Goal: Information Seeking & Learning: Learn about a topic

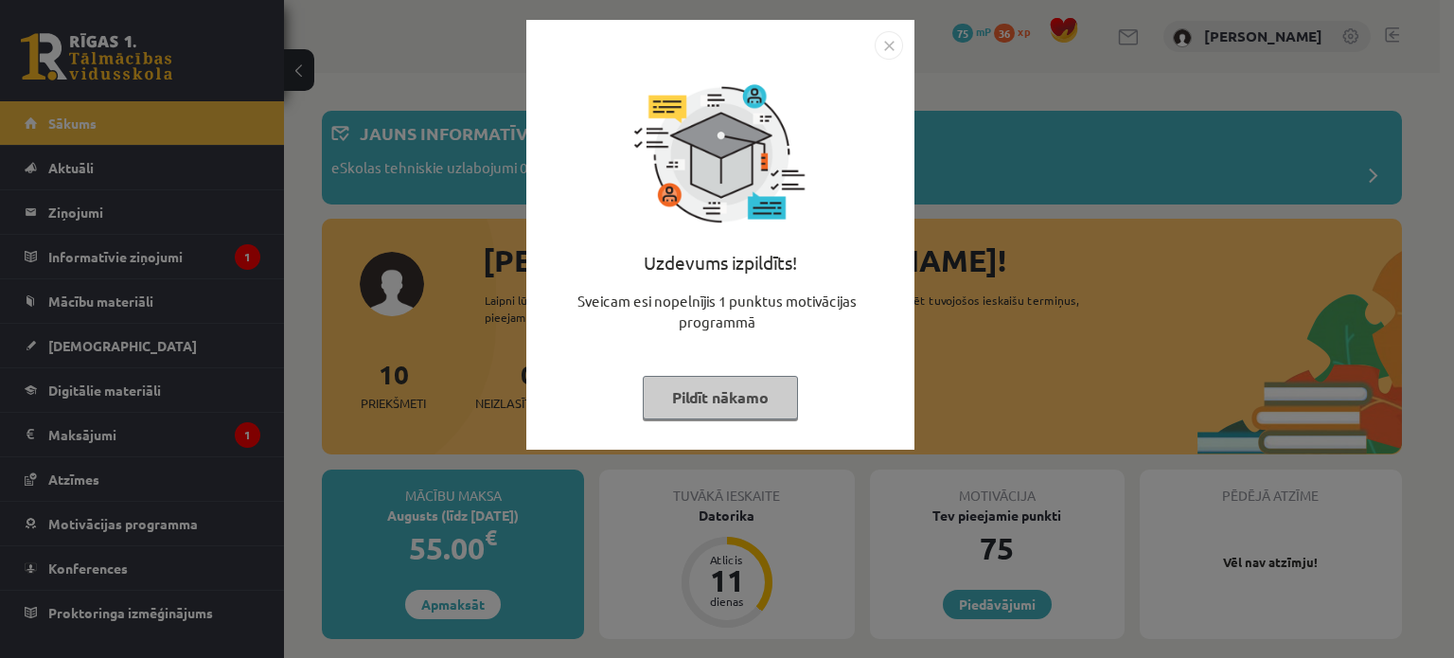
click at [885, 41] on img "Close" at bounding box center [889, 45] width 28 height 28
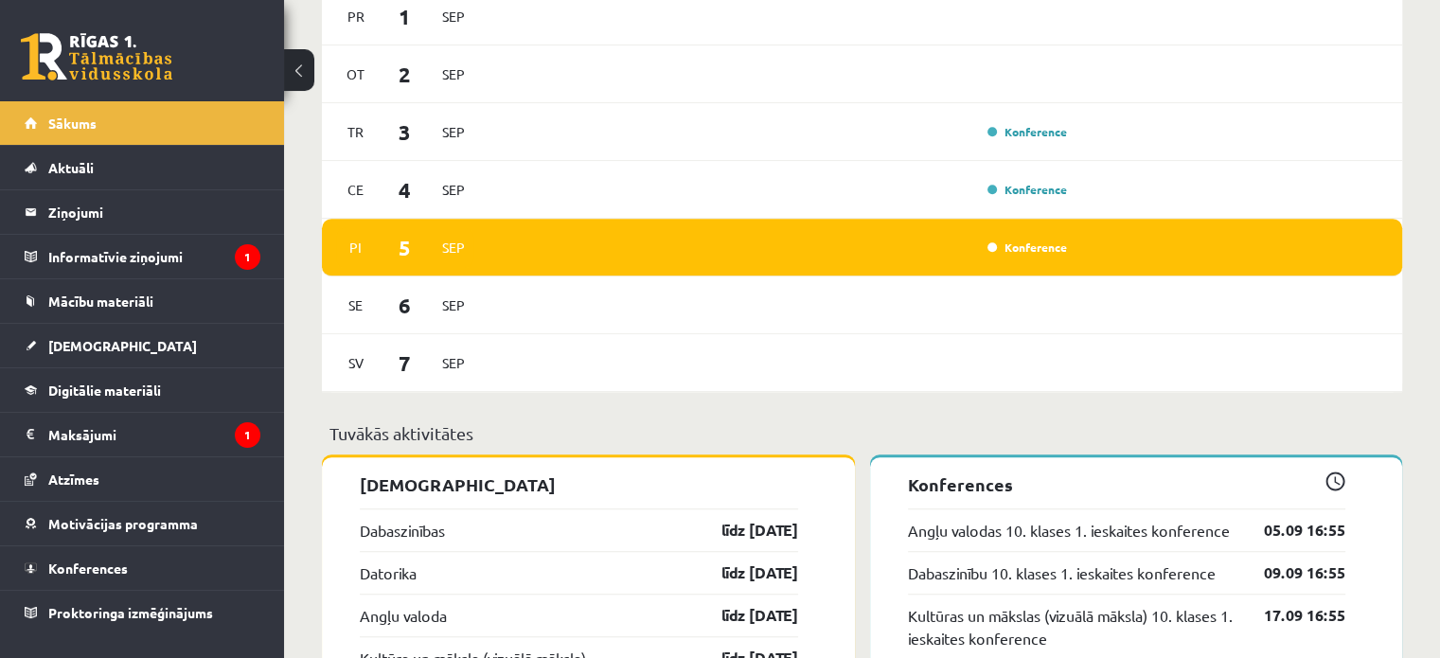
scroll to position [1226, 0]
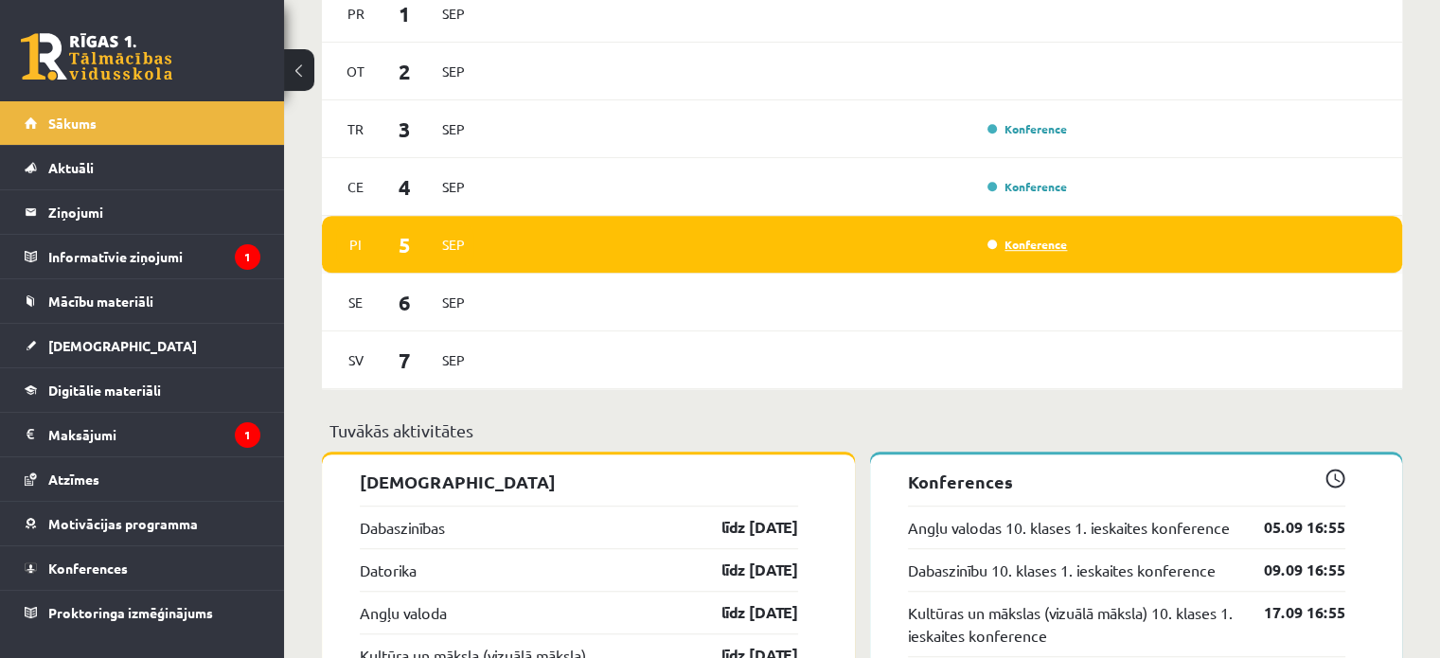
click at [1035, 244] on link "Konference" at bounding box center [1028, 244] width 80 height 15
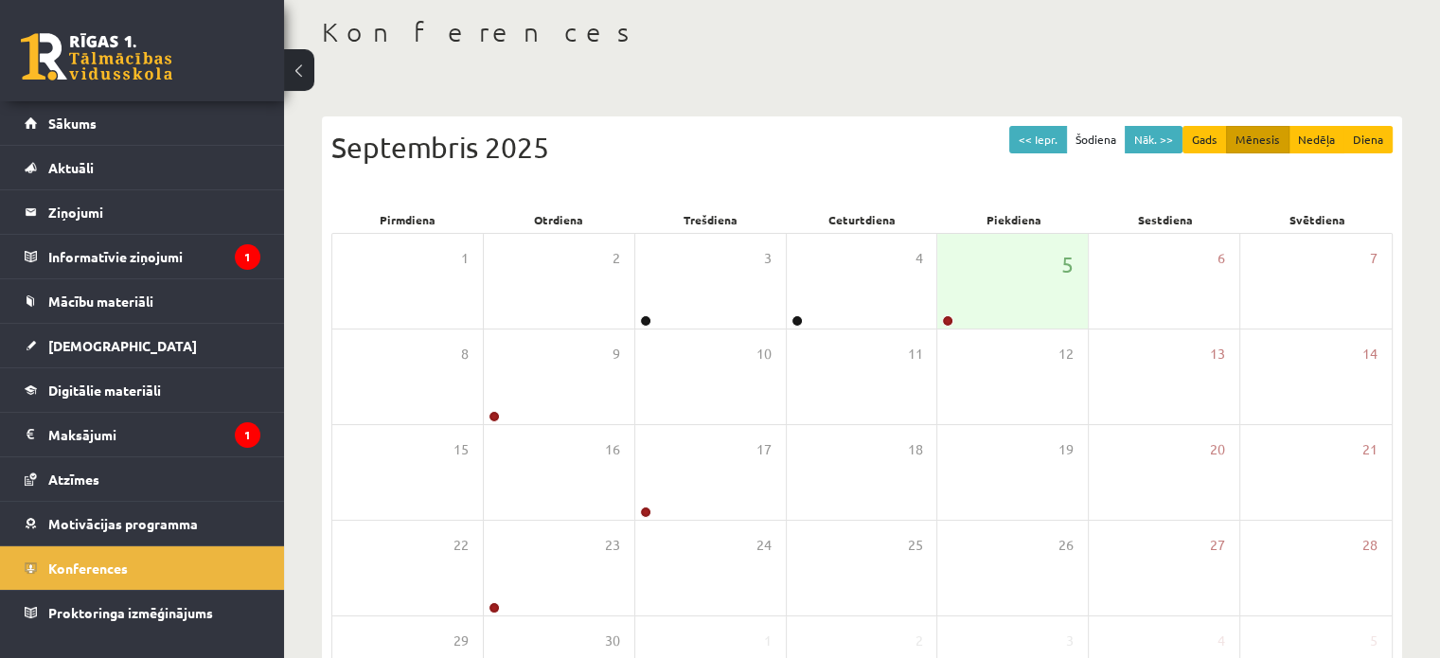
scroll to position [95, 0]
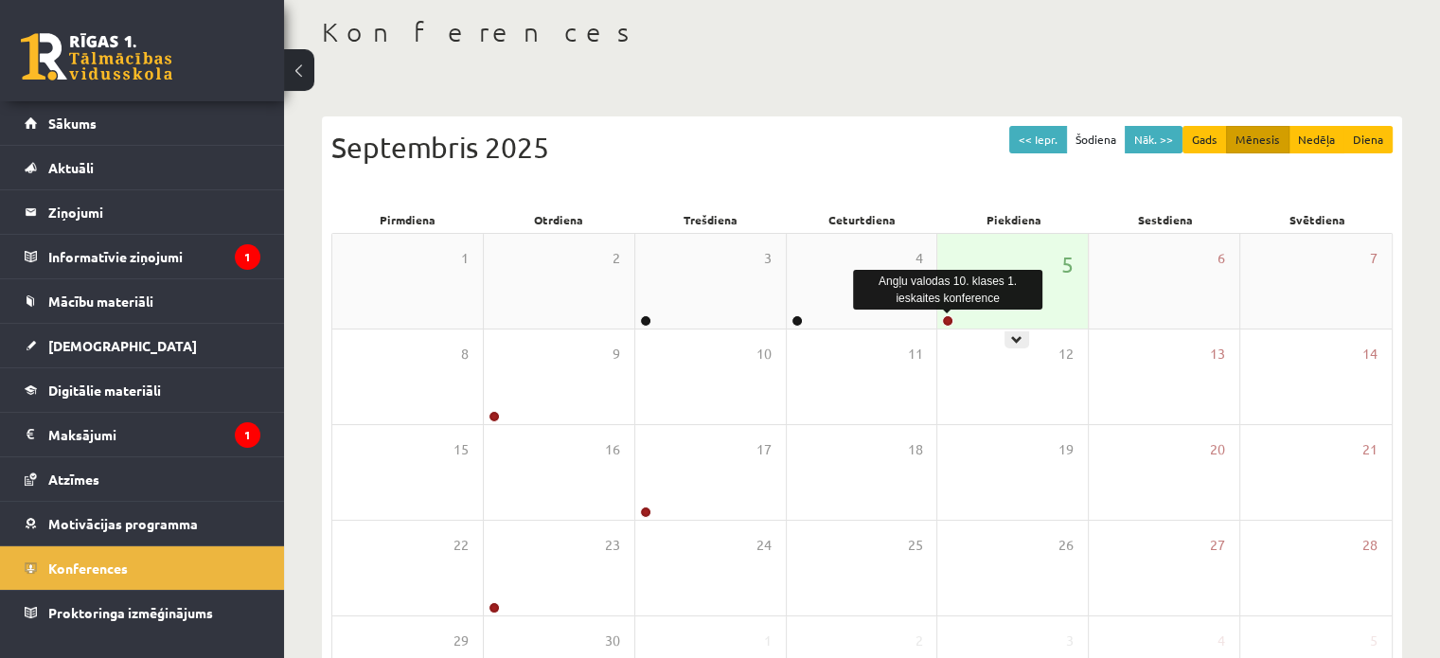
click at [950, 321] on link at bounding box center [947, 320] width 11 height 11
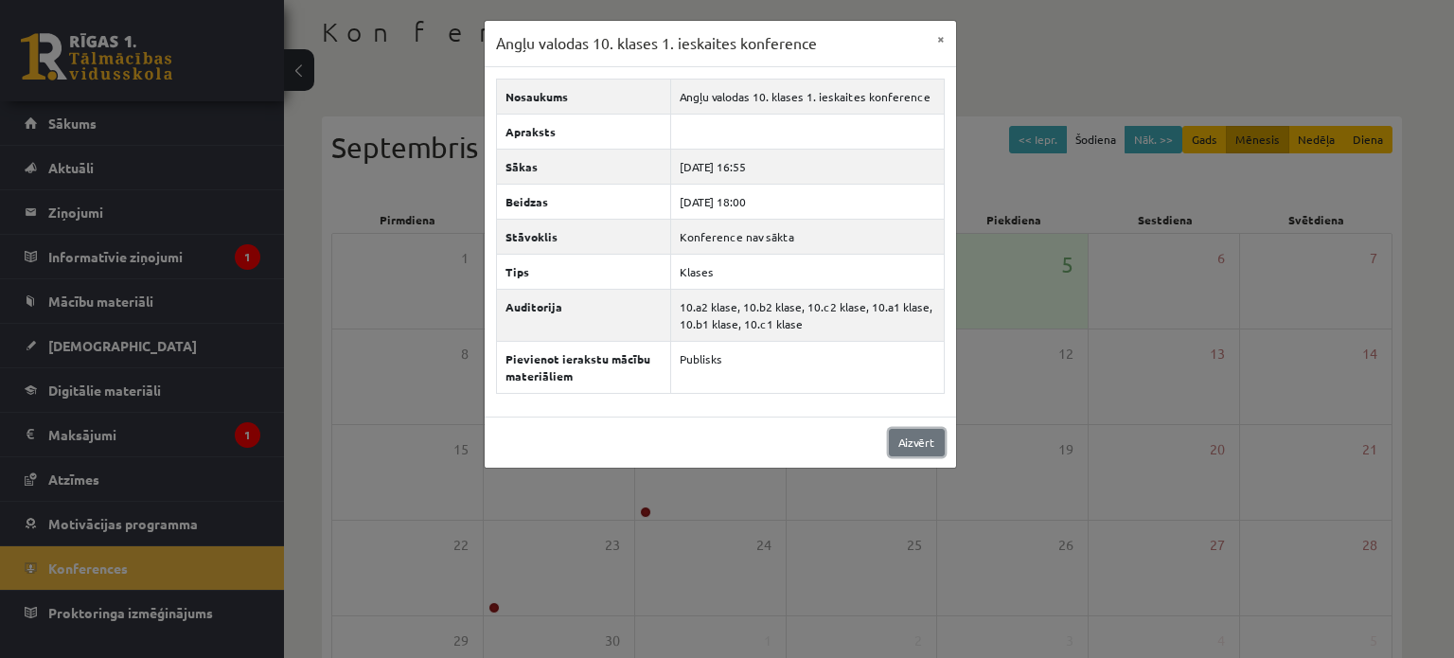
click at [940, 445] on link "Aizvērt" at bounding box center [917, 442] width 56 height 27
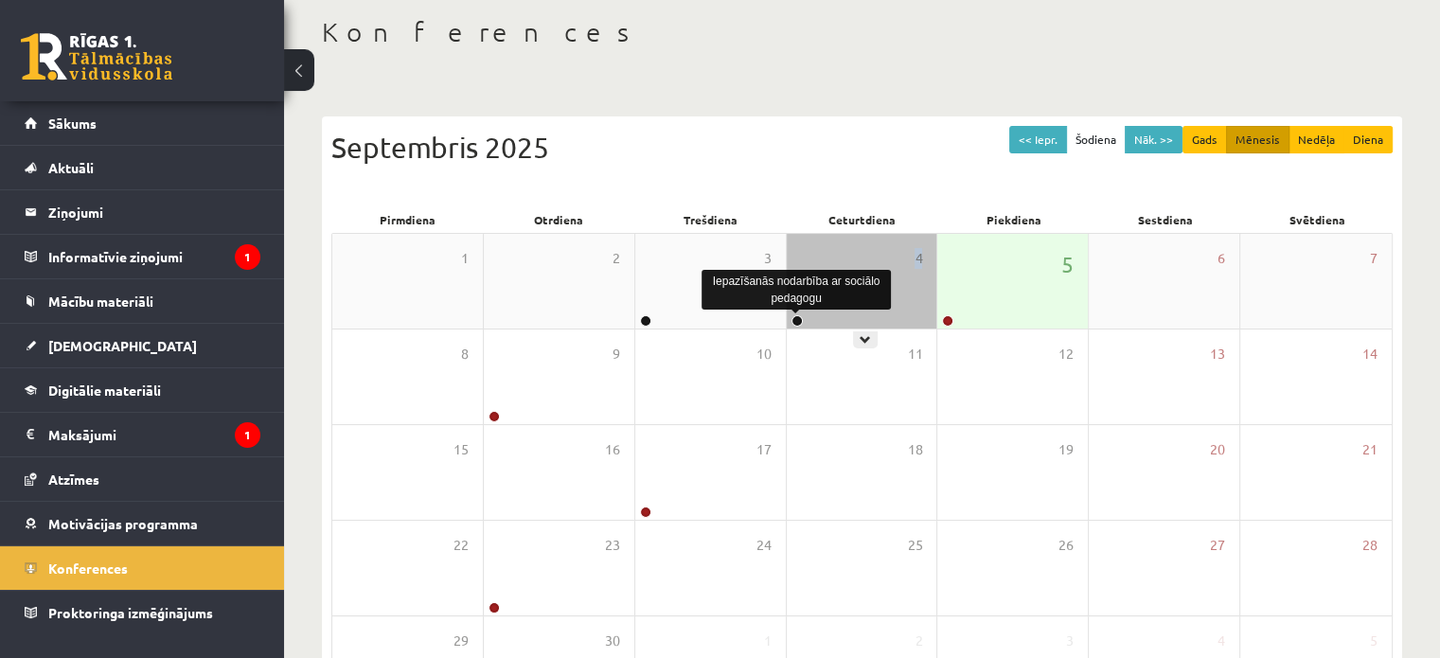
click at [799, 320] on div "4" at bounding box center [862, 281] width 151 height 95
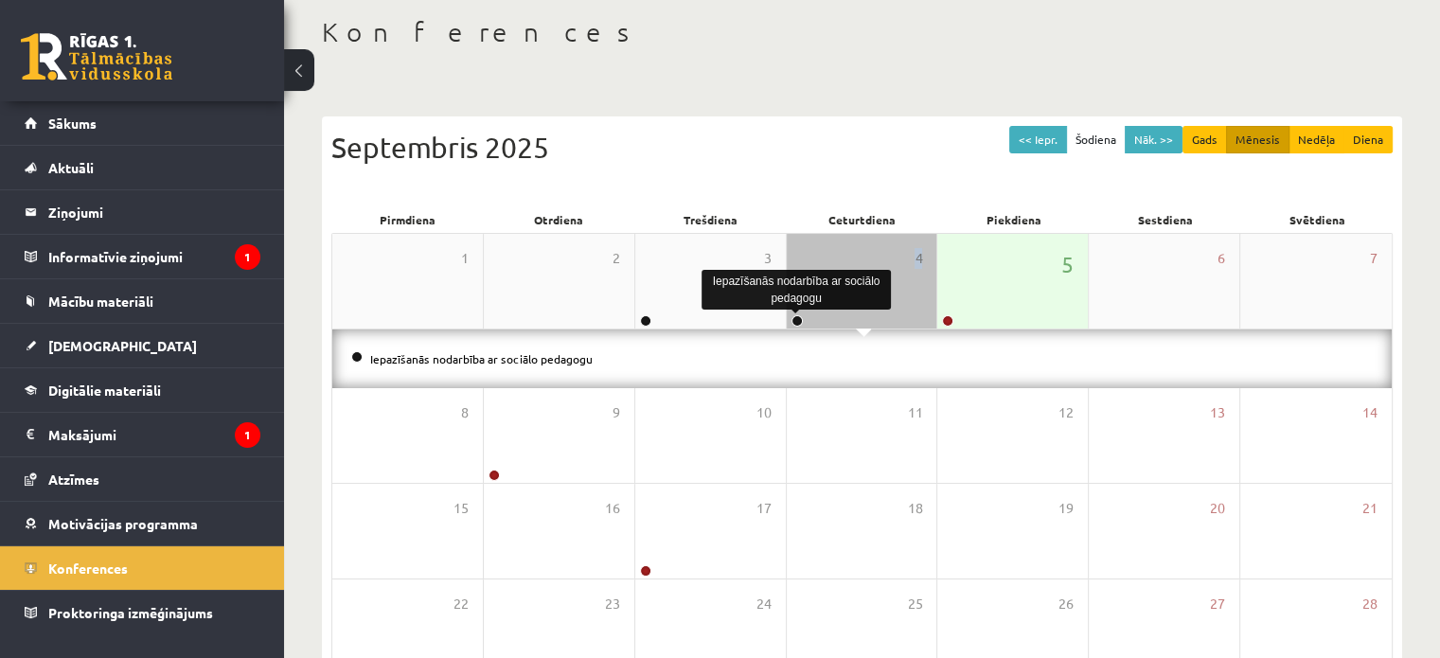
click at [799, 320] on link at bounding box center [797, 320] width 11 height 11
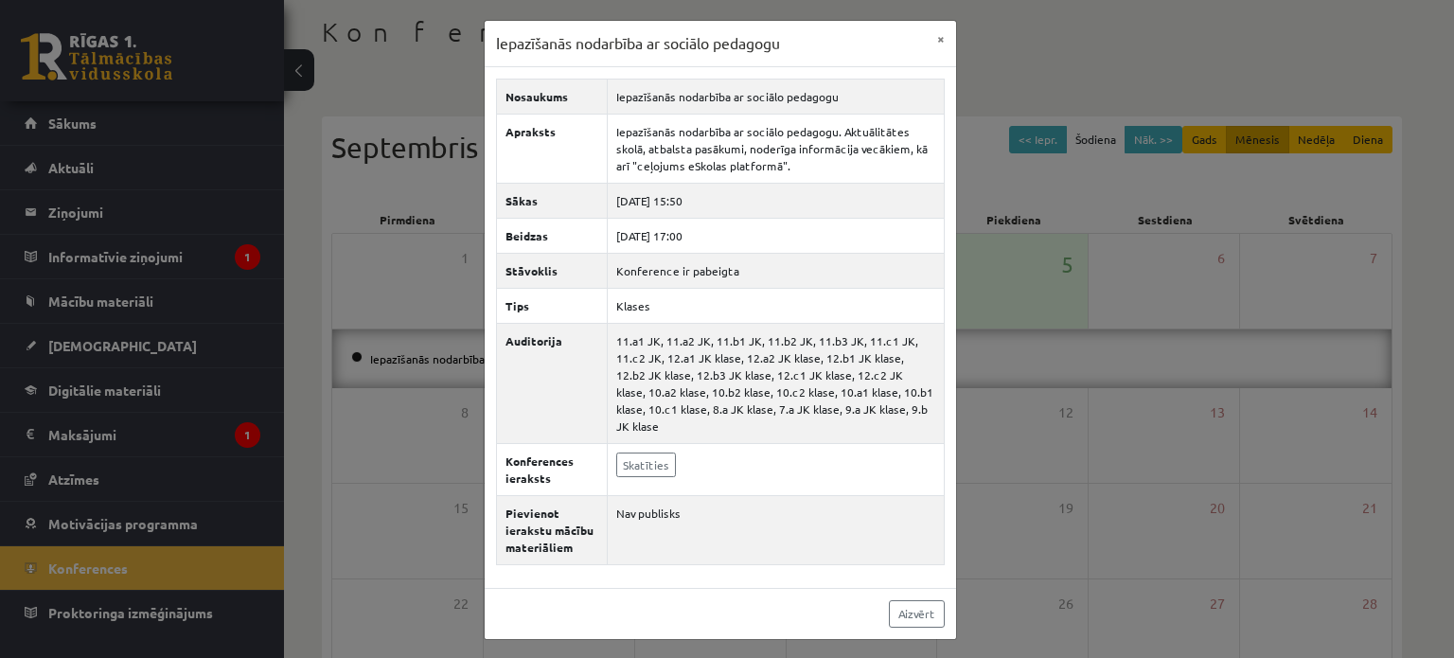
click at [1031, 312] on div "Iepazīšanās nodarbība ar sociālo pedagogu × Nosaukums Iepazīšanās nodarbība ar …" at bounding box center [727, 329] width 1454 height 658
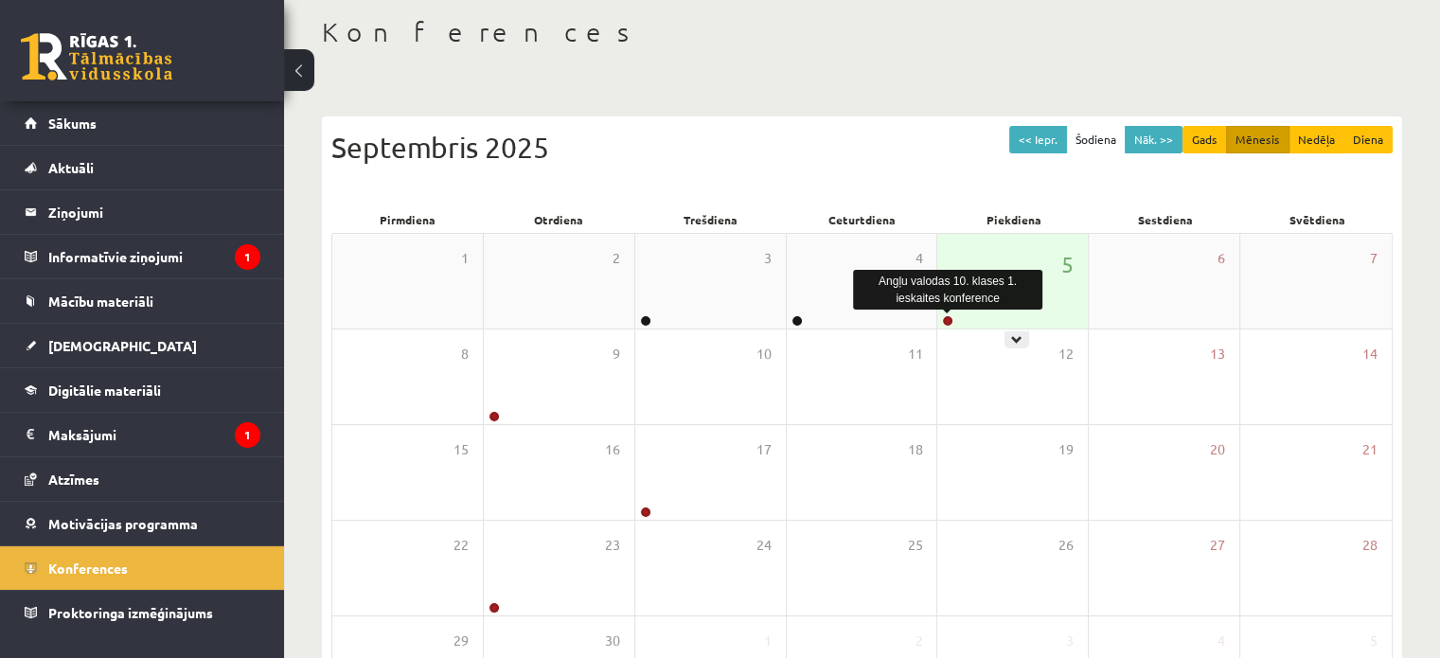
click at [945, 319] on link at bounding box center [947, 320] width 11 height 11
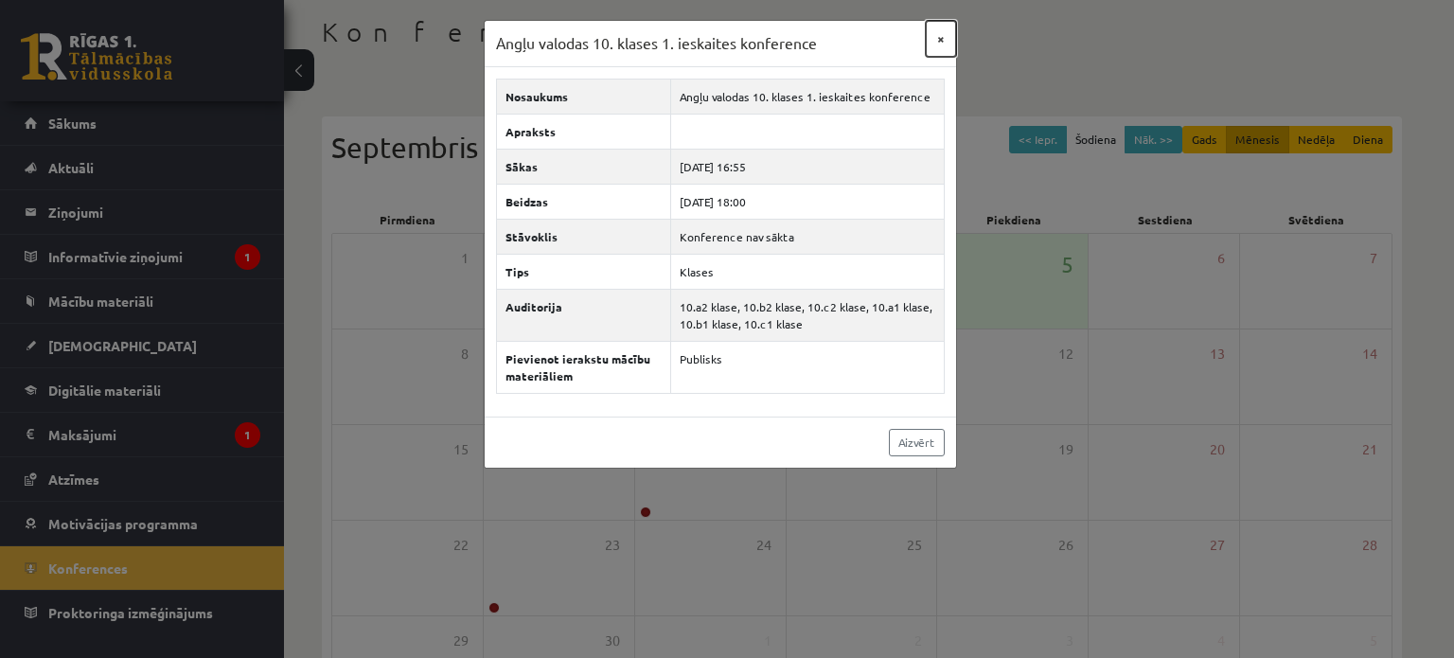
click at [944, 34] on button "×" at bounding box center [941, 39] width 30 height 36
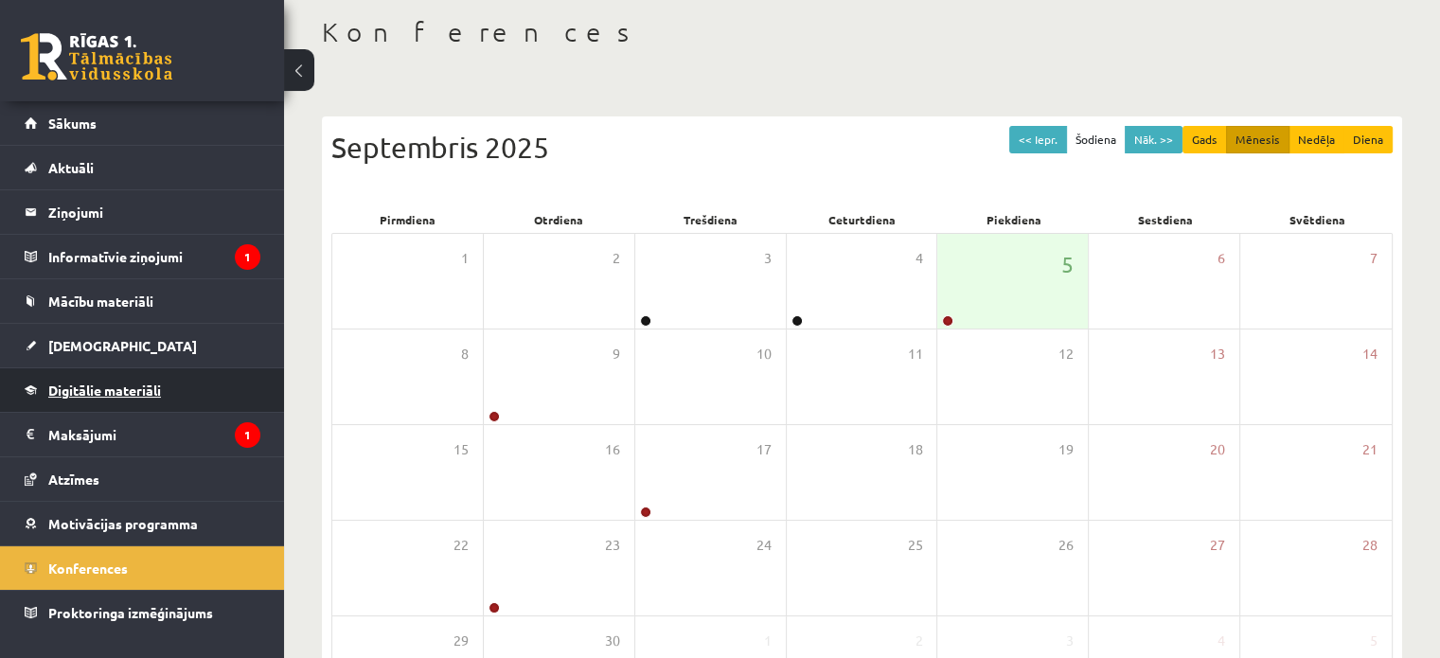
click at [131, 391] on span "Digitālie materiāli" at bounding box center [104, 390] width 113 height 17
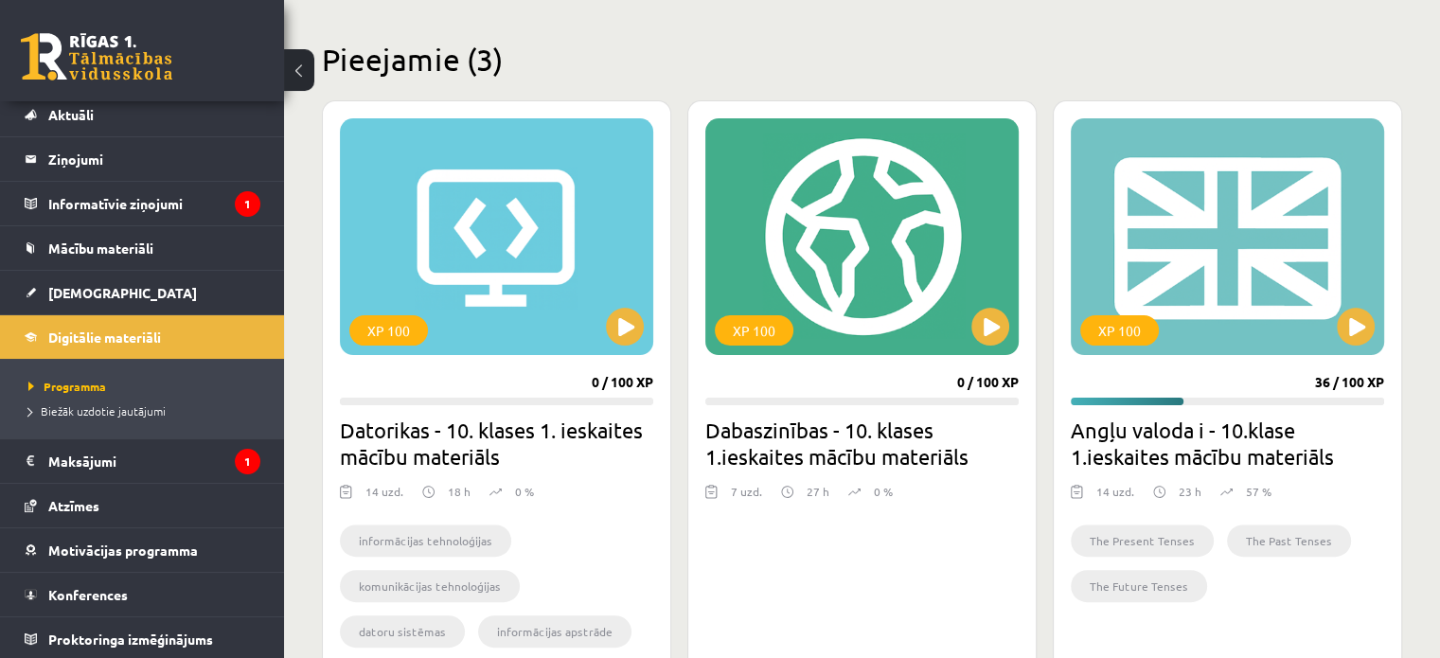
scroll to position [445, 0]
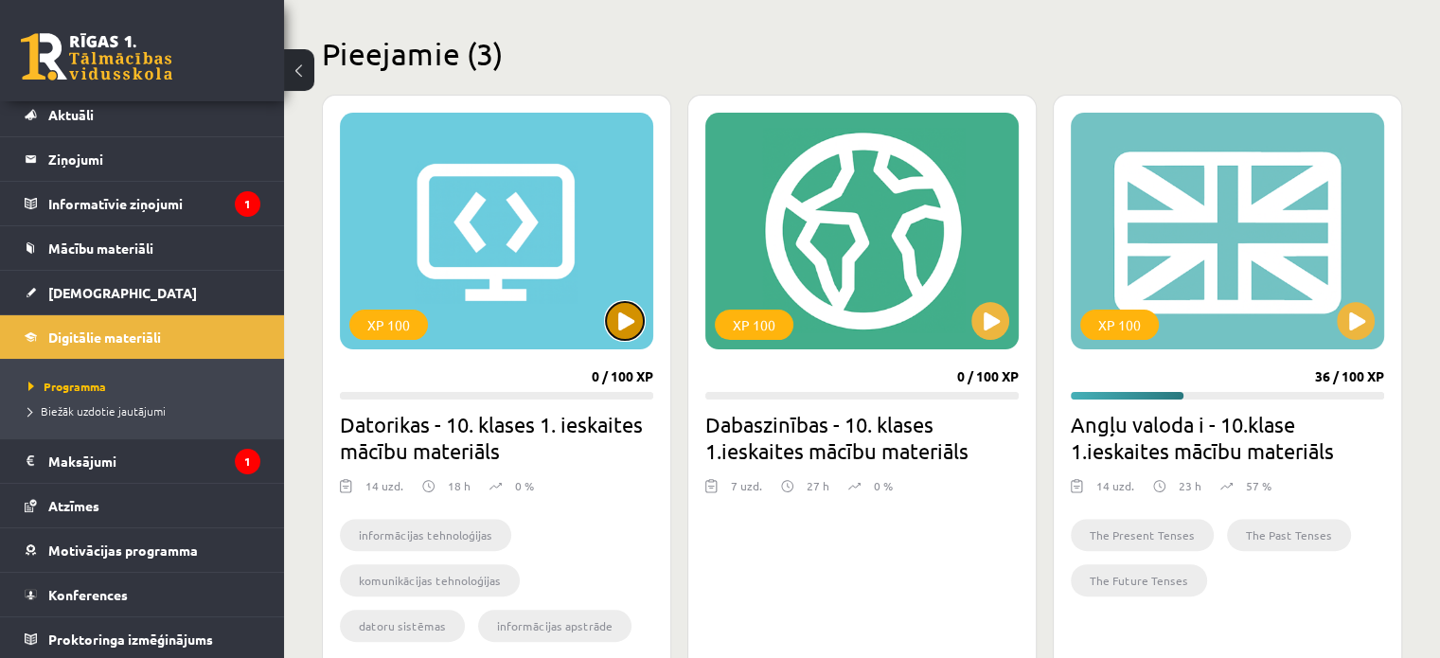
click at [610, 317] on button at bounding box center [625, 321] width 38 height 38
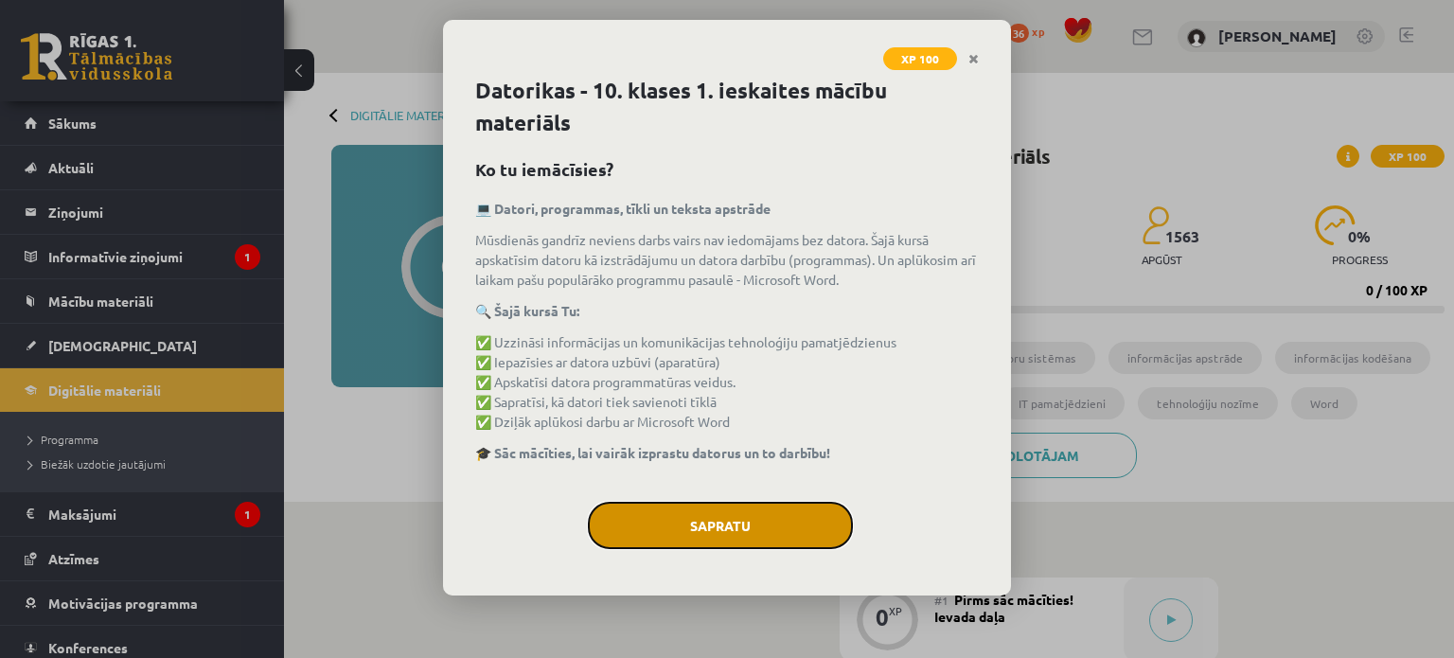
click at [689, 508] on button "Sapratu" at bounding box center [720, 525] width 265 height 47
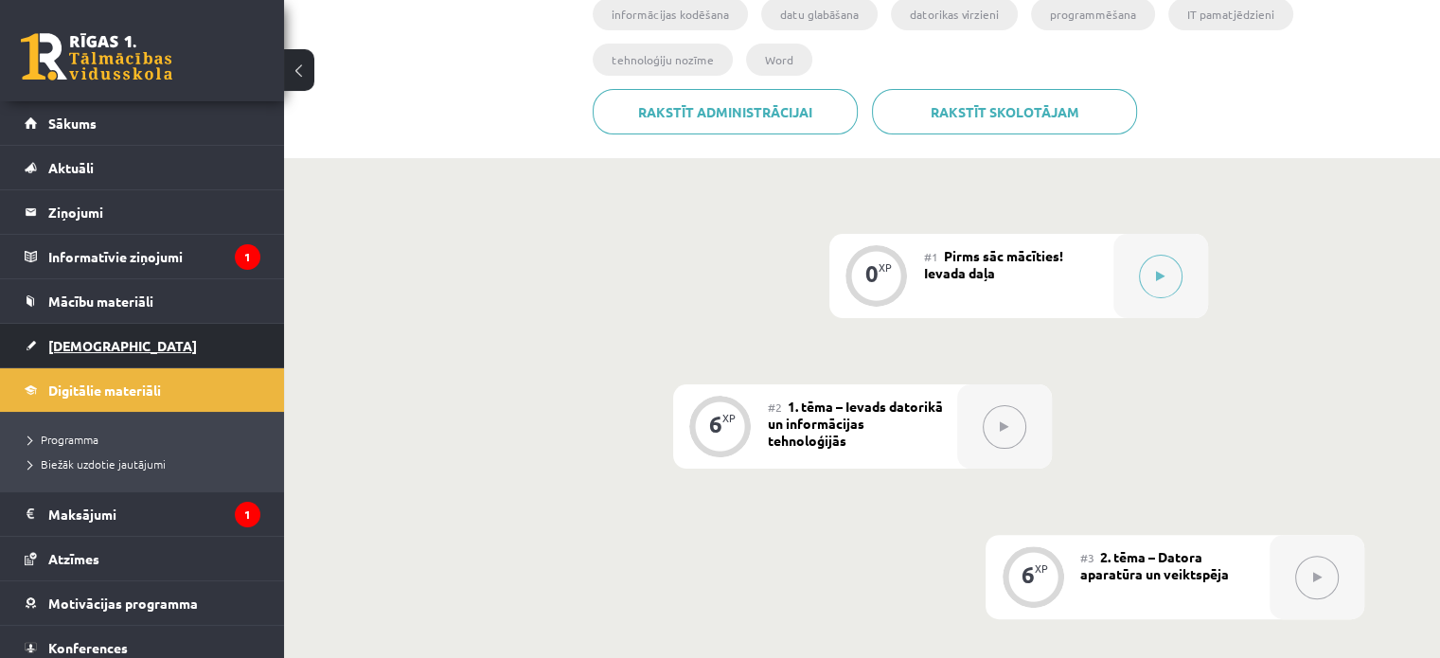
scroll to position [390, 0]
click at [122, 335] on link "[DEMOGRAPHIC_DATA]" at bounding box center [143, 346] width 236 height 44
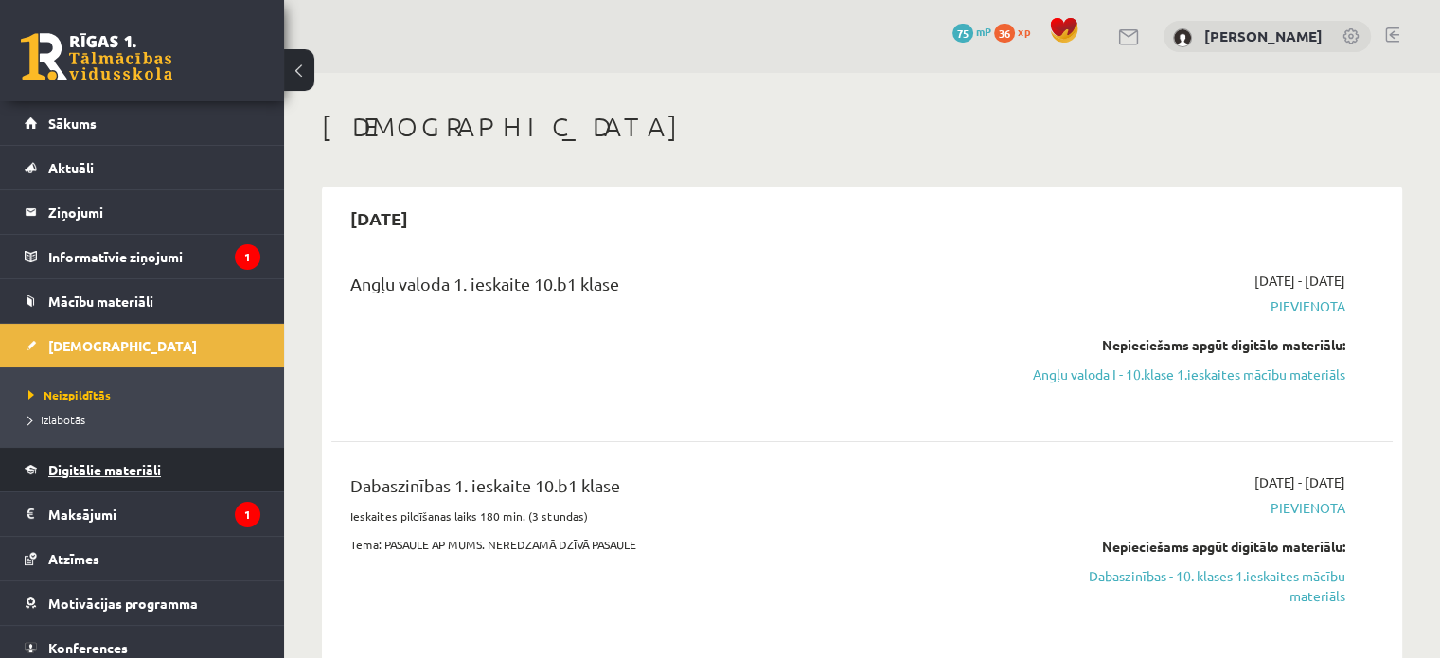
click at [122, 454] on link "Digitālie materiāli" at bounding box center [143, 470] width 236 height 44
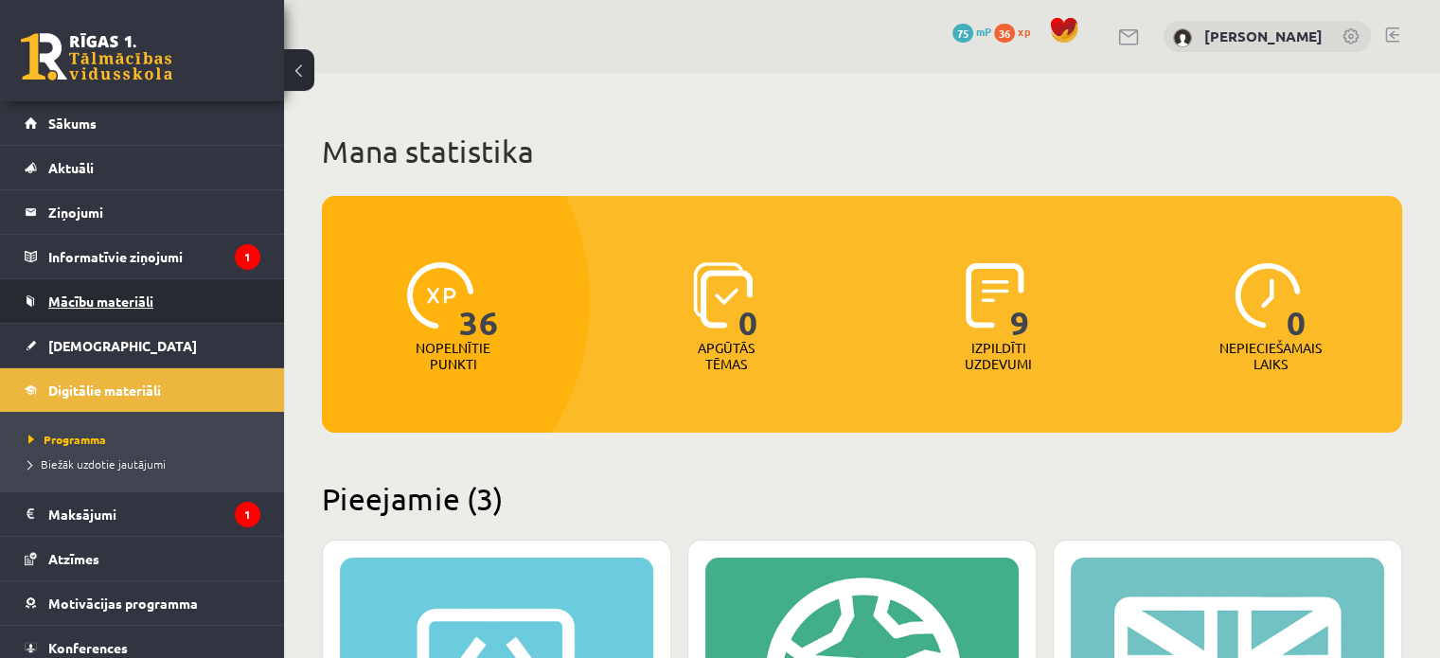
click at [144, 305] on span "Mācību materiāli" at bounding box center [100, 301] width 105 height 17
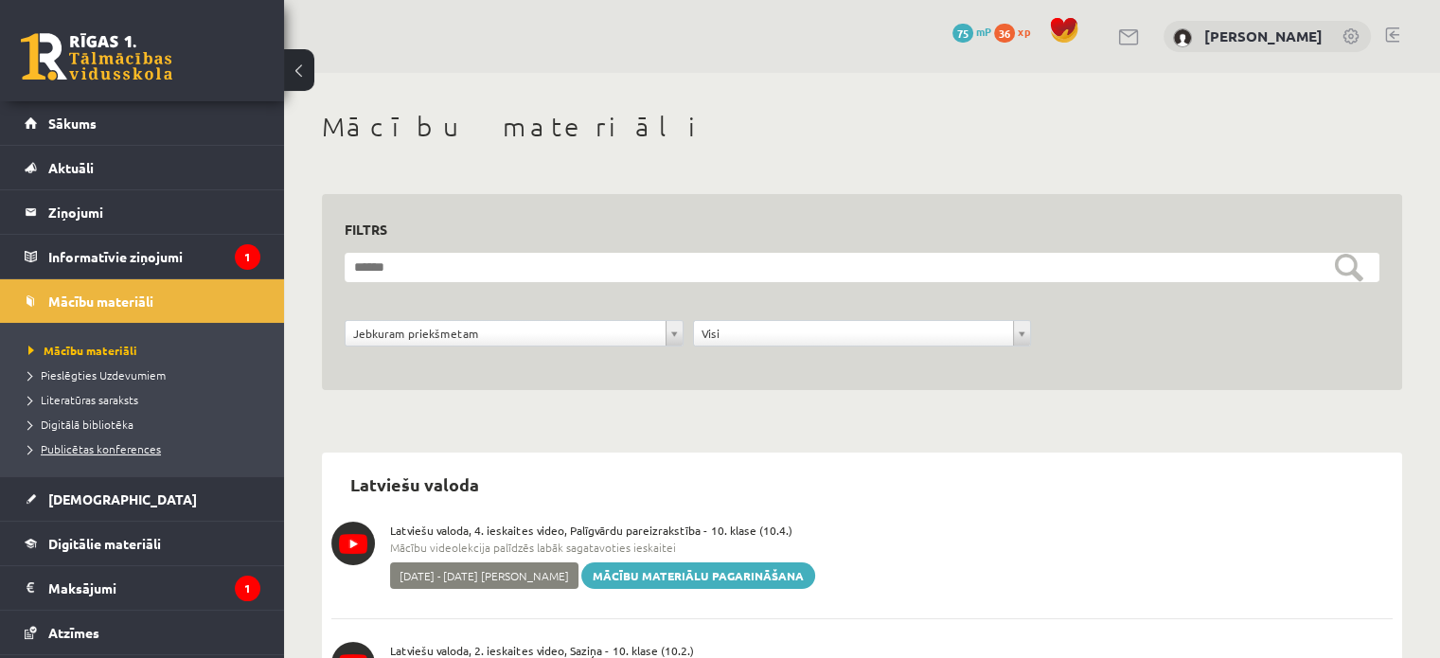
click at [121, 445] on span "Publicētas konferences" at bounding box center [94, 448] width 133 height 15
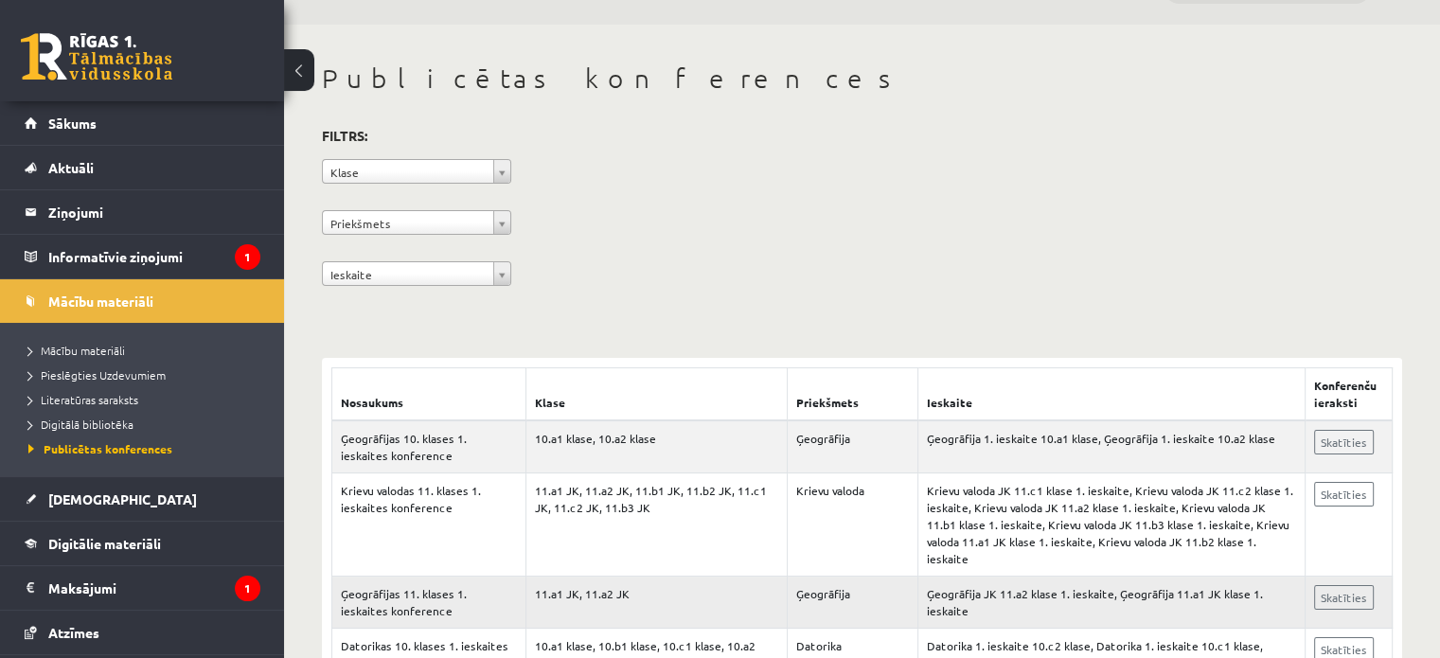
scroll to position [51, 0]
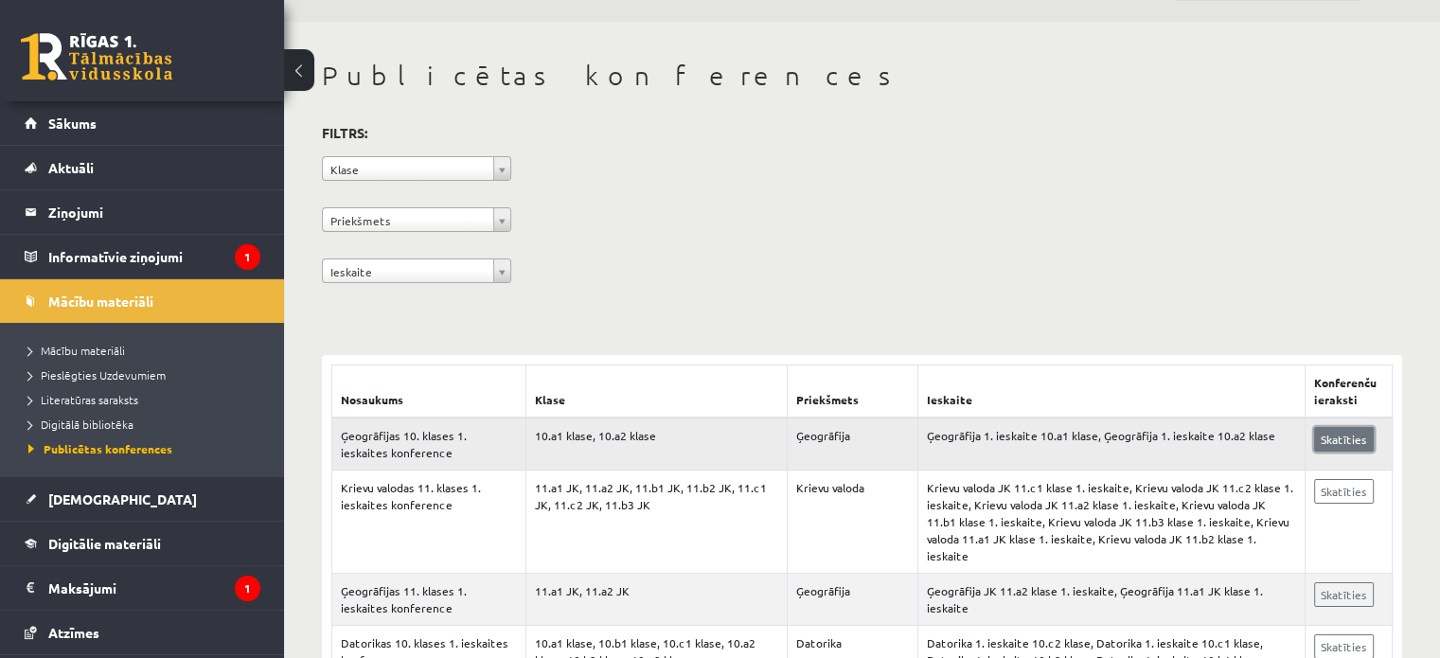
click at [1326, 440] on link "Skatīties" at bounding box center [1344, 439] width 60 height 25
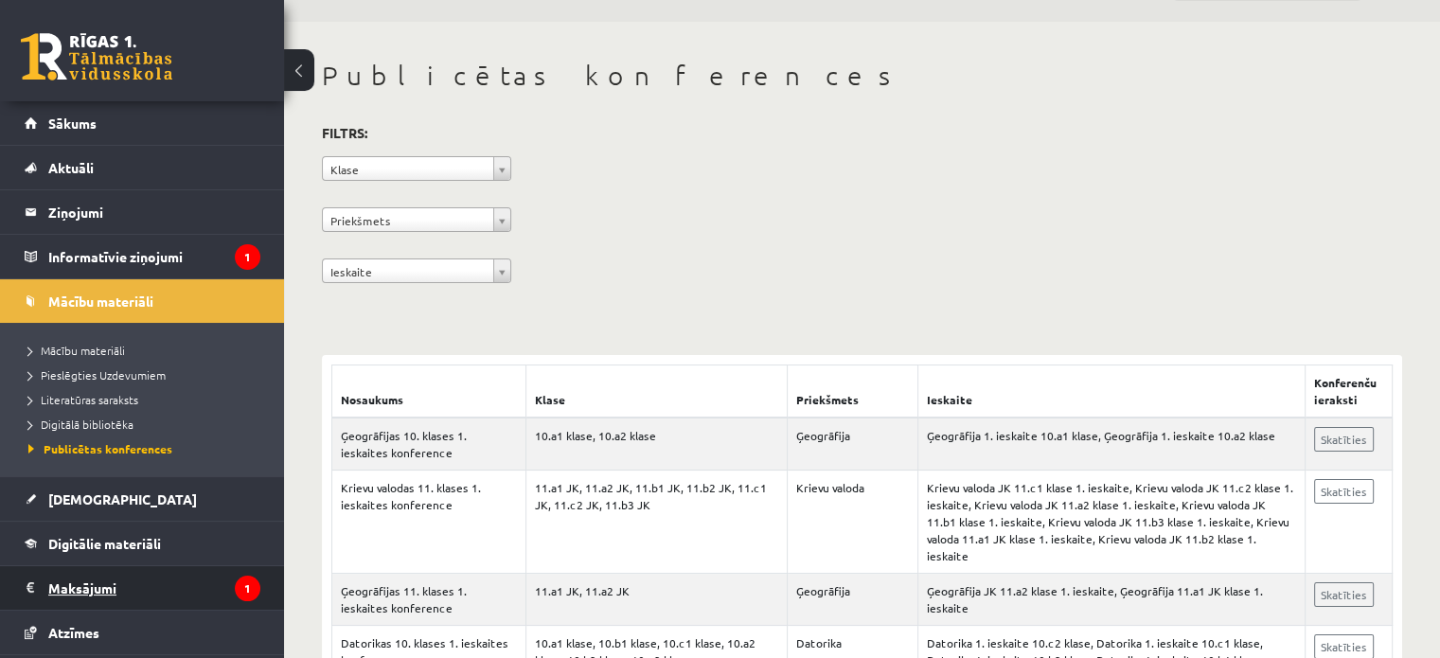
click at [92, 586] on legend "Maksājumi 1" at bounding box center [154, 588] width 212 height 44
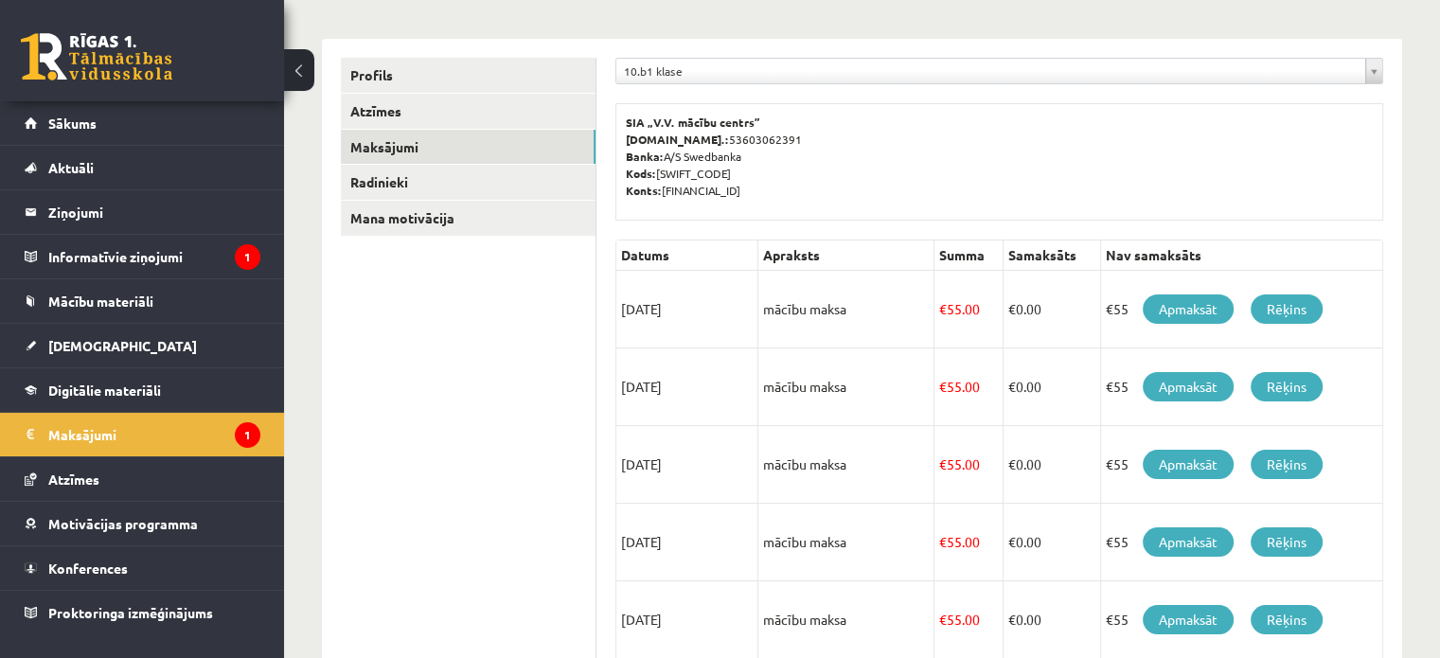
scroll to position [206, 0]
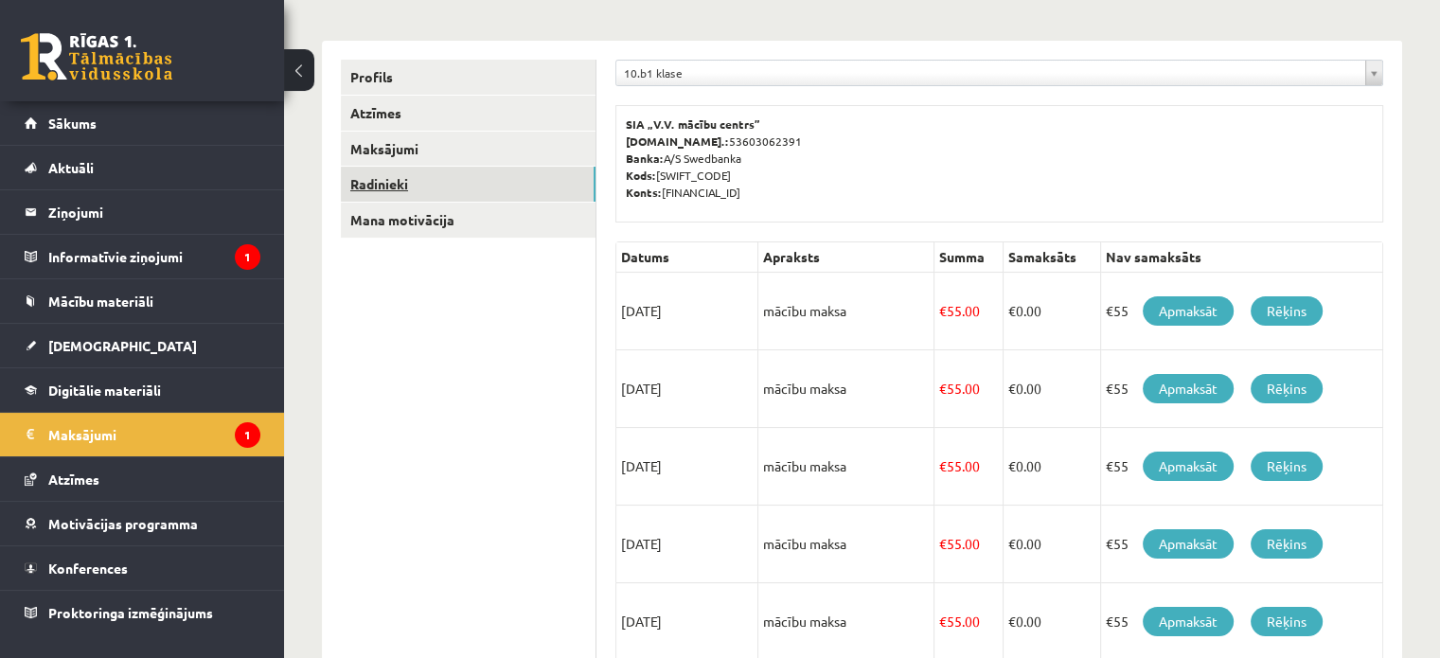
click at [443, 173] on link "Radinieki" at bounding box center [468, 184] width 255 height 35
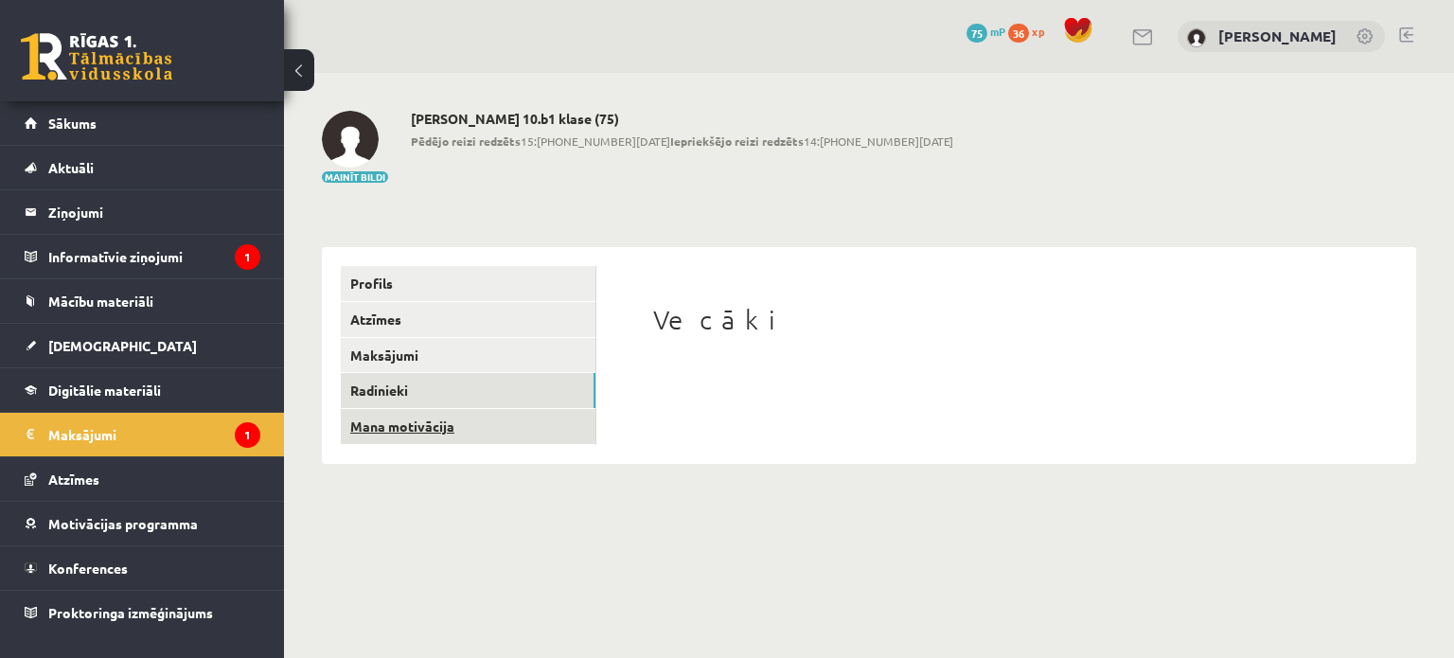
click at [496, 425] on link "Mana motivācija" at bounding box center [468, 426] width 255 height 35
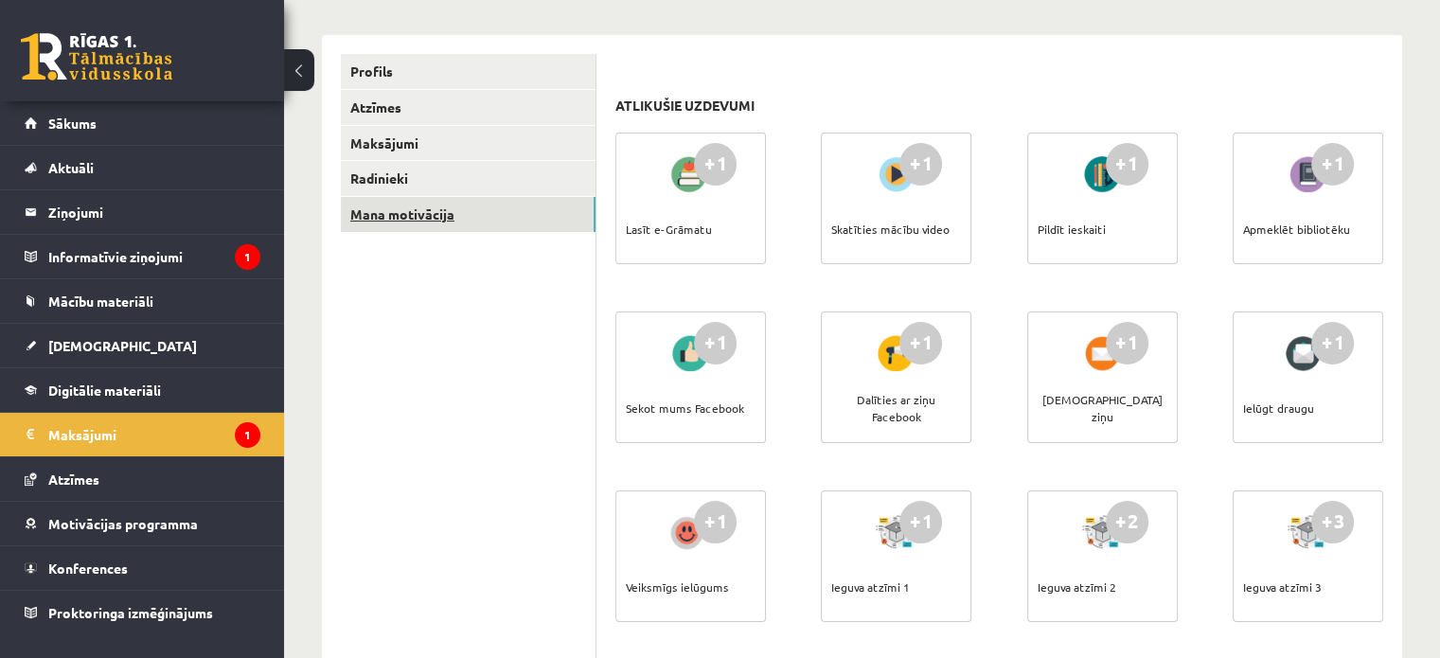
scroll to position [215, 0]
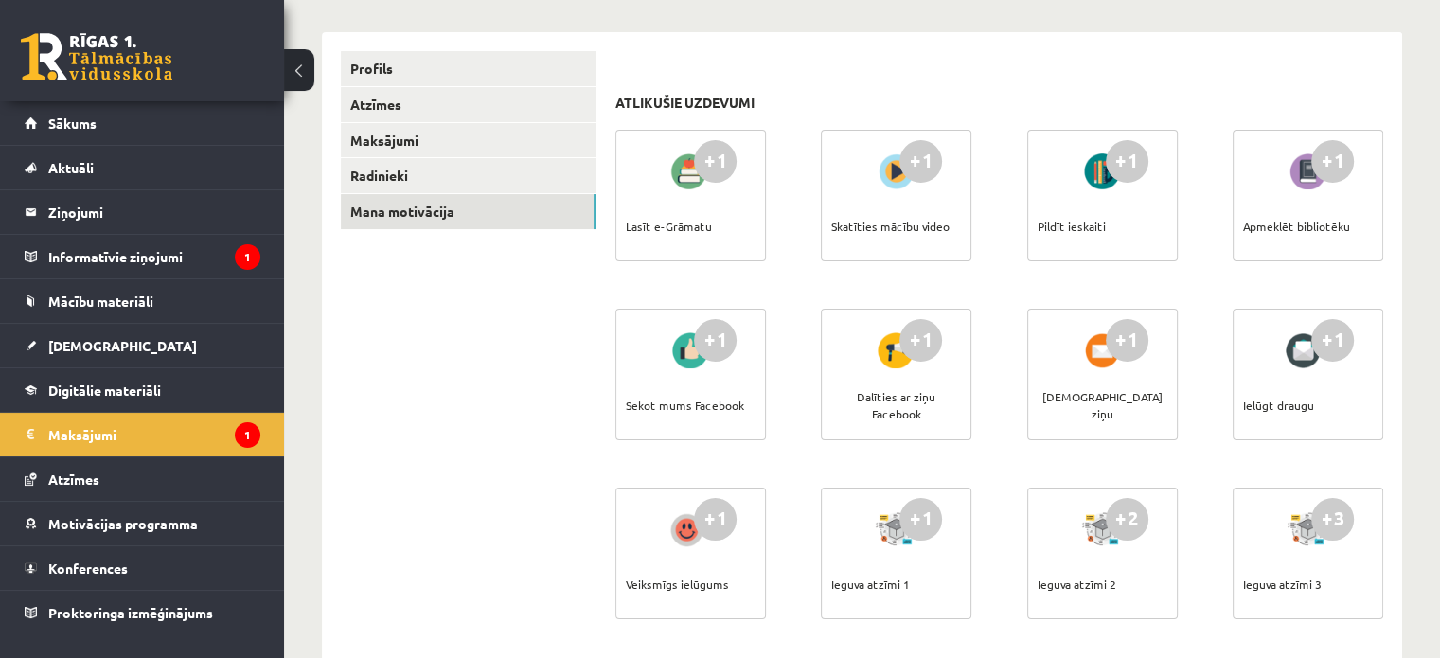
click at [693, 187] on div at bounding box center [691, 172] width 54 height 44
click at [685, 216] on div "Lasīt e-Grāmatu" at bounding box center [669, 226] width 86 height 66
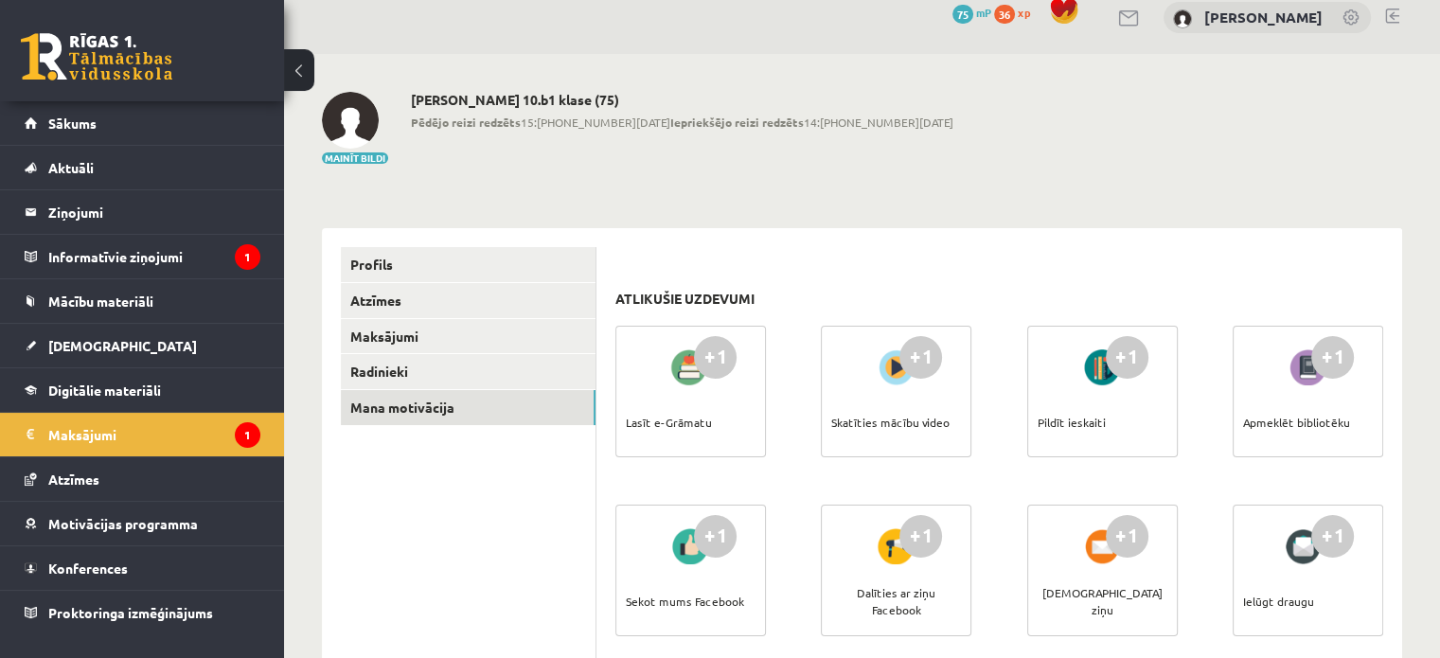
scroll to position [0, 0]
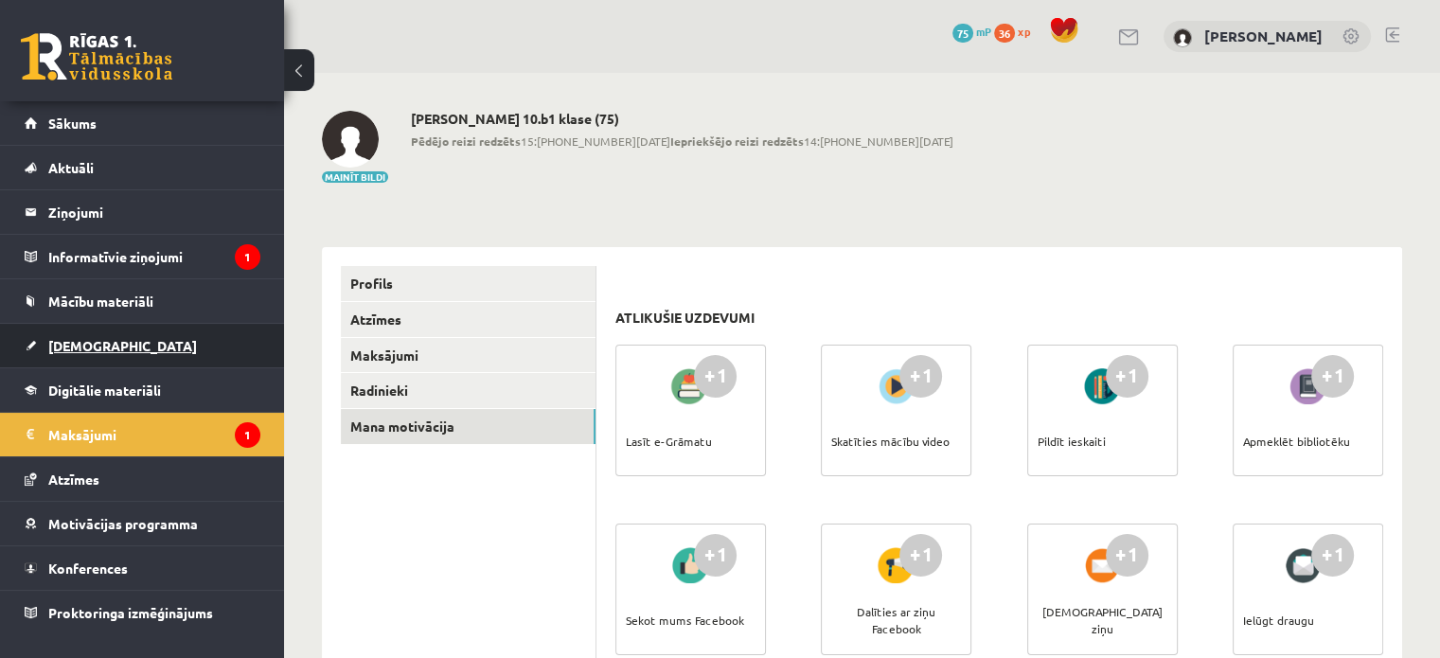
click at [81, 351] on span "[DEMOGRAPHIC_DATA]" at bounding box center [122, 345] width 149 height 17
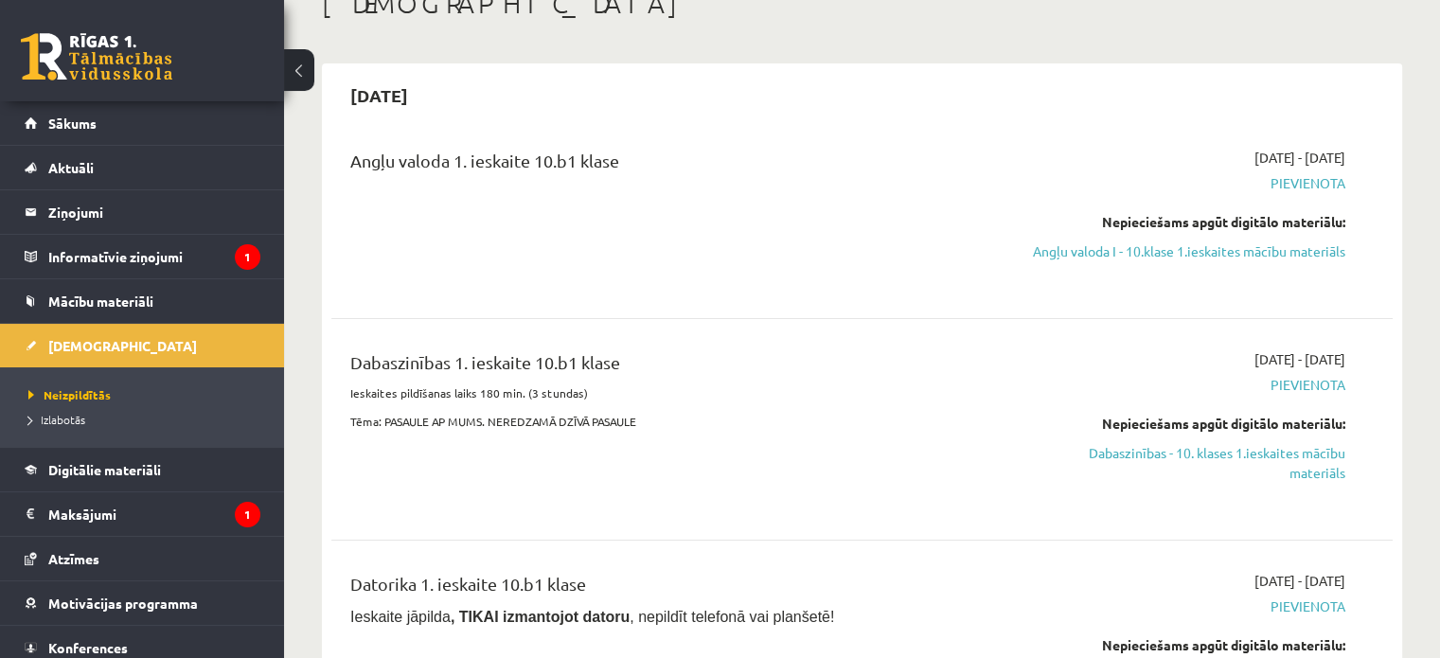
scroll to position [124, 0]
click at [1223, 256] on link "Angļu valoda I - 10.klase 1.ieskaites mācību materiāls" at bounding box center [1189, 250] width 312 height 20
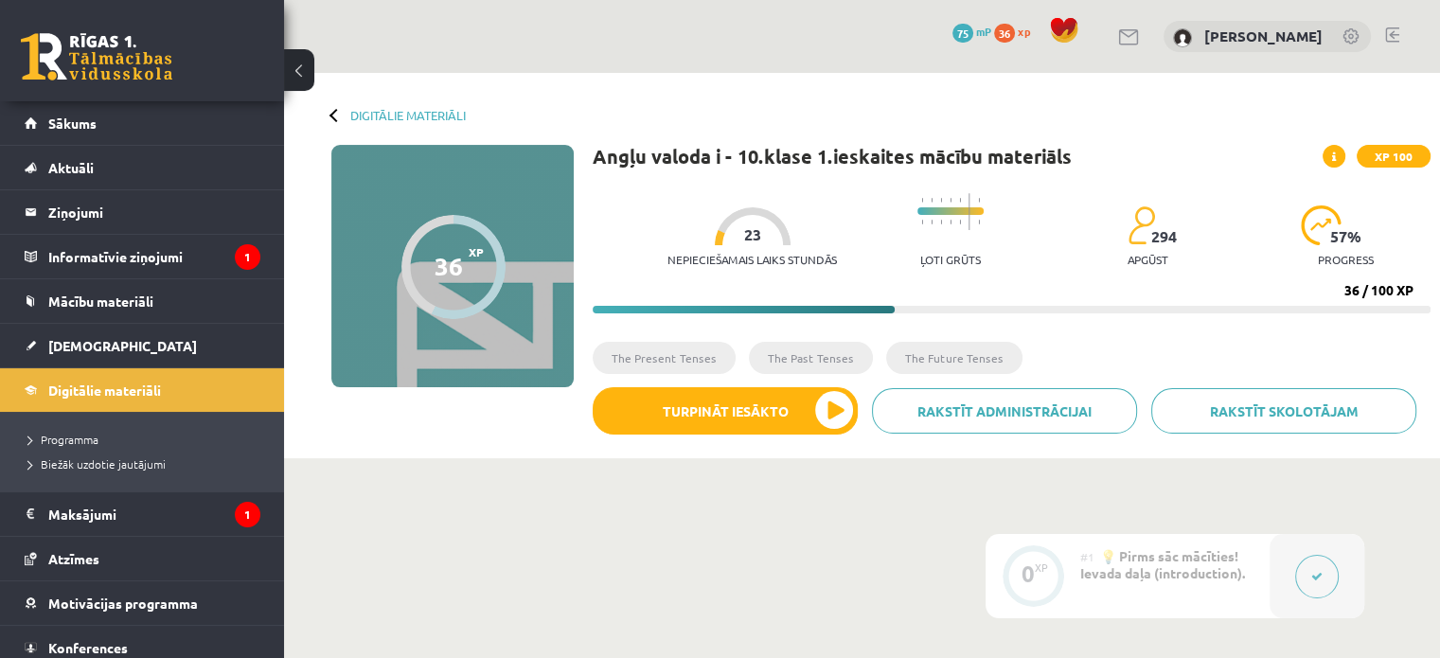
click at [949, 210] on progress at bounding box center [950, 211] width 66 height 8
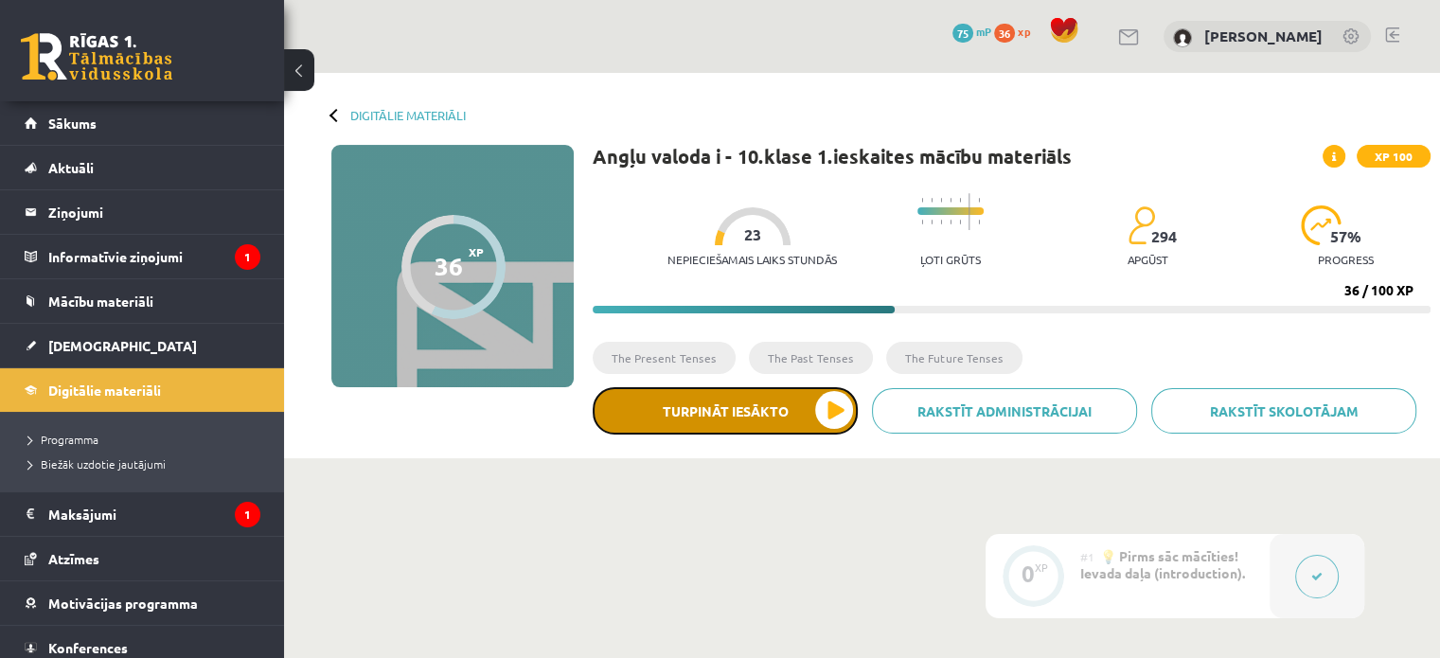
click at [777, 419] on button "Turpināt iesākto" at bounding box center [725, 410] width 265 height 47
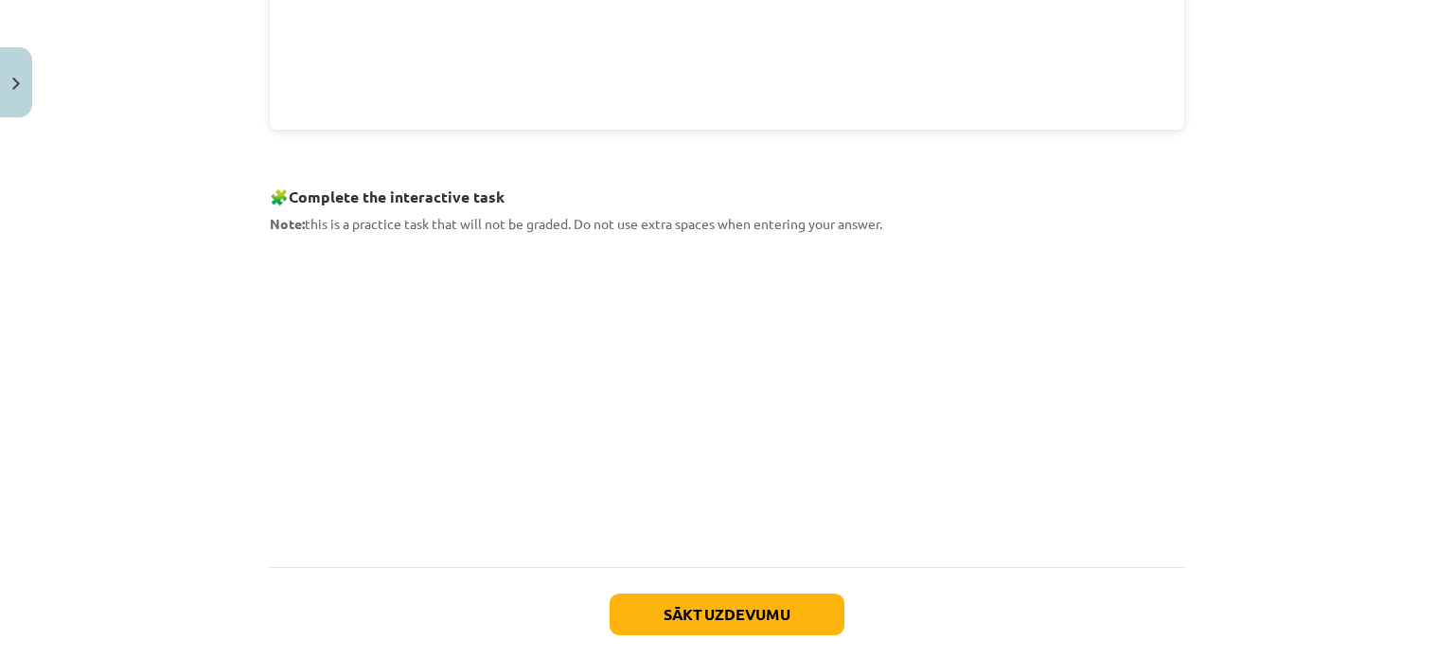
scroll to position [846, 0]
